Goal: Task Accomplishment & Management: Use online tool/utility

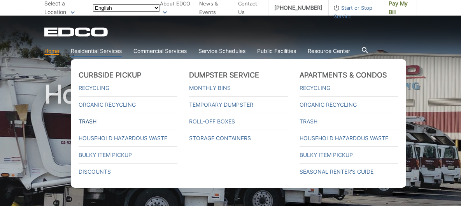
click at [93, 121] on link "Trash" at bounding box center [128, 121] width 99 height 9
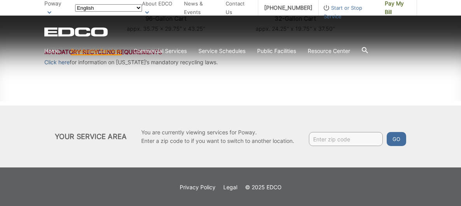
scroll to position [439, 0]
drag, startPoint x: 318, startPoint y: 140, endPoint x: 329, endPoint y: 140, distance: 10.9
click at [323, 140] on input "Enter zip code" at bounding box center [346, 138] width 74 height 14
type input "92064"
click at [390, 138] on button "Go" at bounding box center [396, 138] width 19 height 14
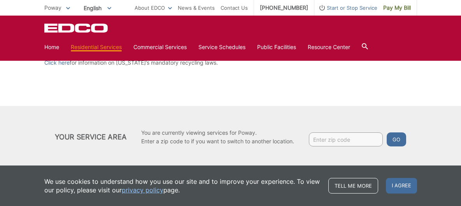
scroll to position [439, 0]
click at [328, 137] on input "Enter zip code" at bounding box center [346, 138] width 74 height 14
type input "92064"
click at [395, 142] on button "Go" at bounding box center [396, 138] width 19 height 14
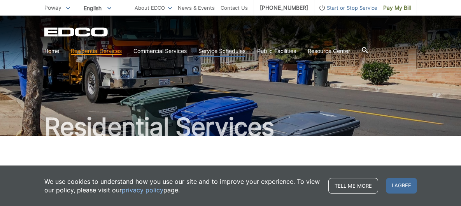
click at [238, 50] on link "Service Schedules" at bounding box center [221, 51] width 47 height 9
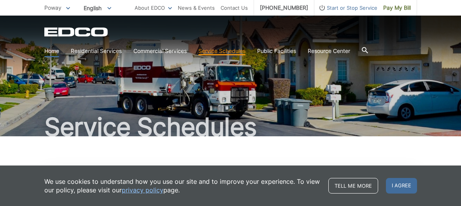
click at [55, 50] on link "Home" at bounding box center [51, 51] width 15 height 9
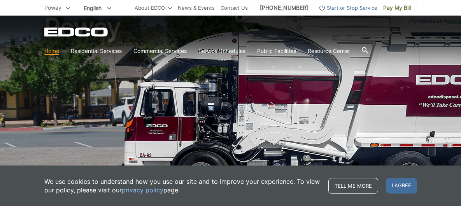
scroll to position [103, 0]
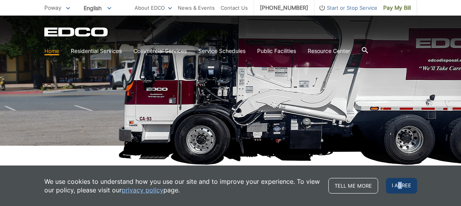
click at [400, 182] on span "I agree" at bounding box center [401, 186] width 31 height 16
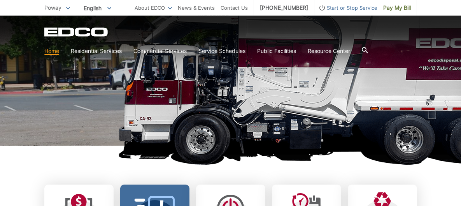
scroll to position [207, 0]
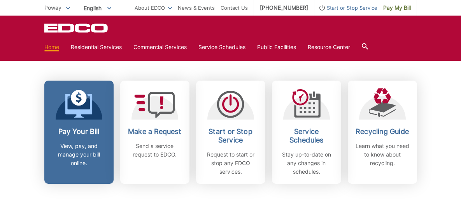
click at [83, 109] on icon at bounding box center [78, 104] width 27 height 28
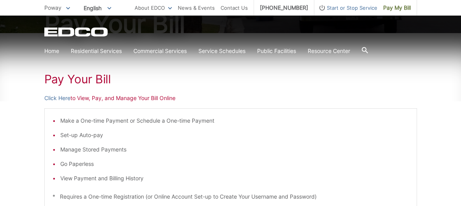
scroll to position [103, 0]
click at [54, 96] on link "Click Here" at bounding box center [57, 97] width 26 height 9
